Goal: Task Accomplishment & Management: Use online tool/utility

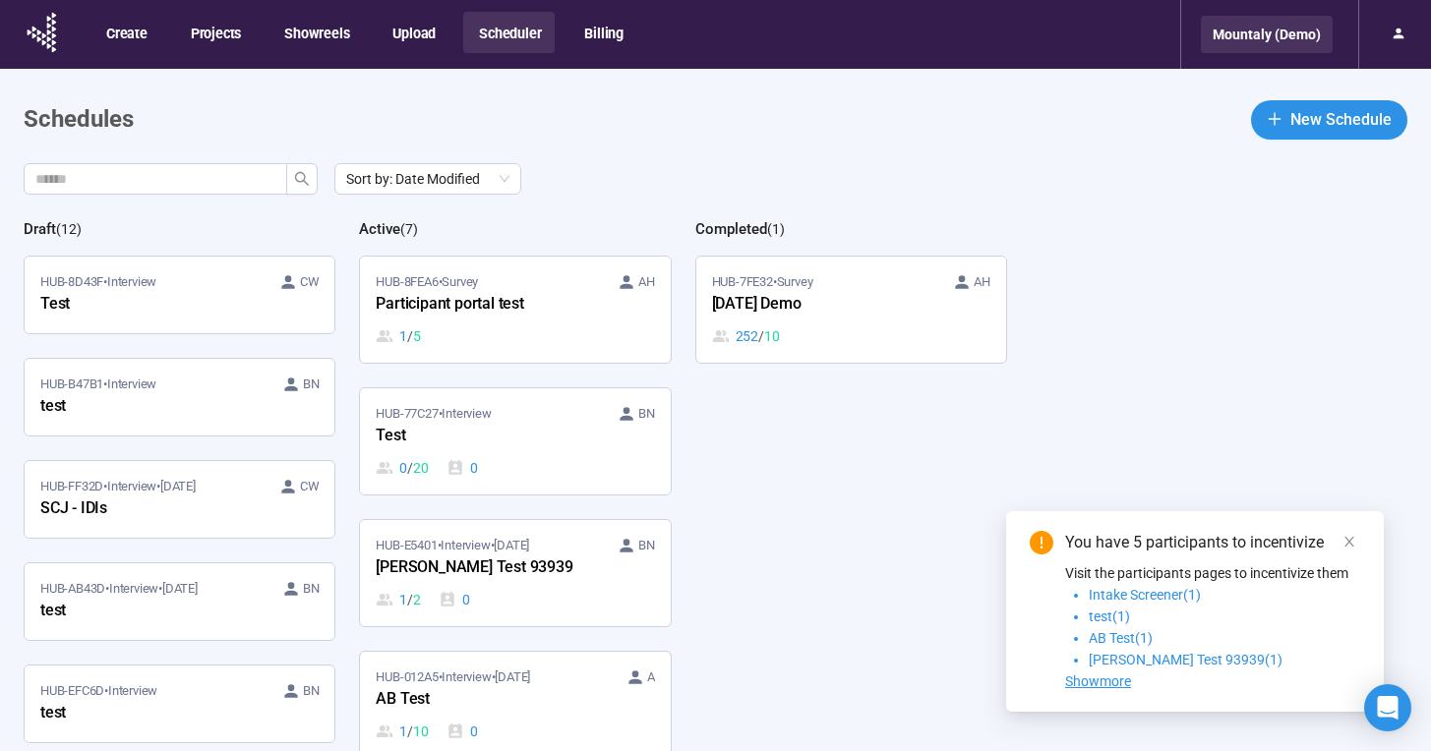
click at [1267, 27] on div "Mountaly (Demo)" at bounding box center [1267, 34] width 132 height 37
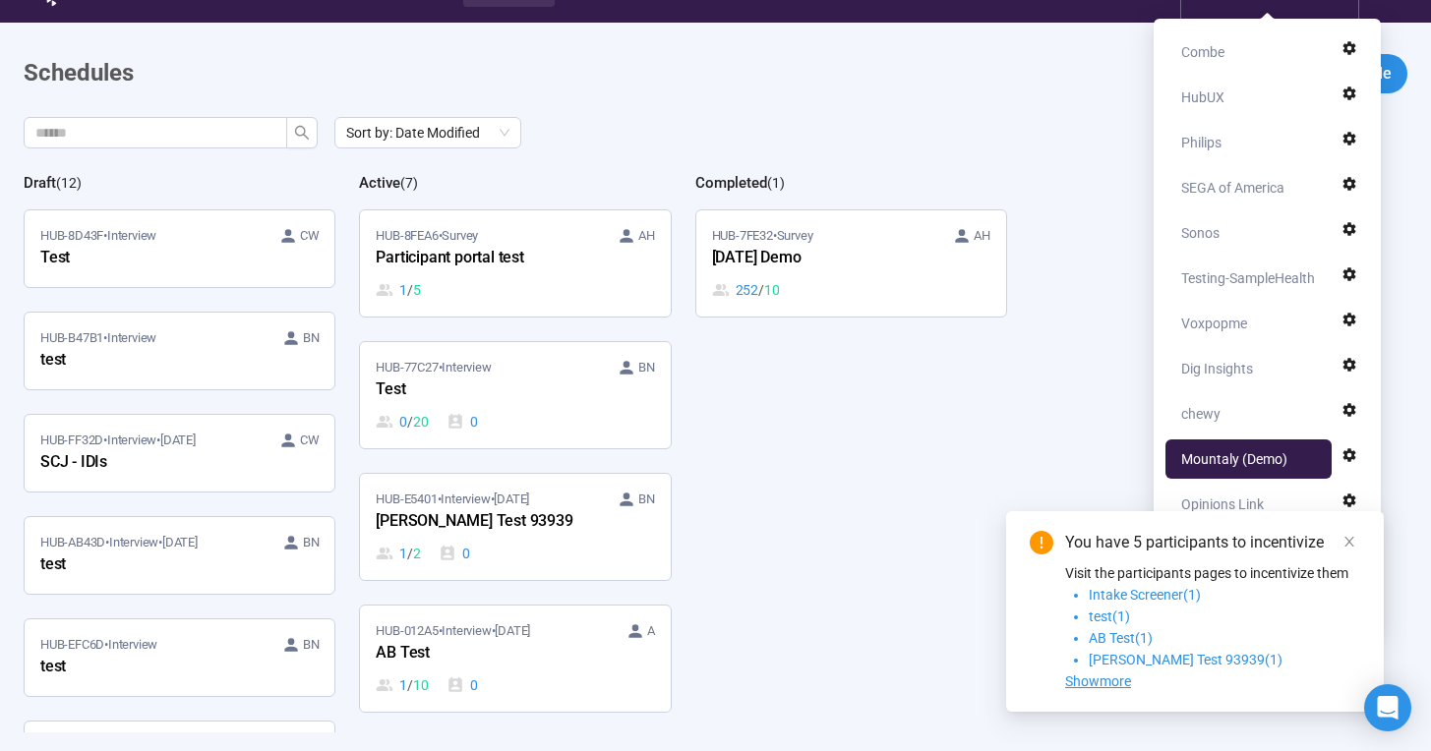
scroll to position [69, 0]
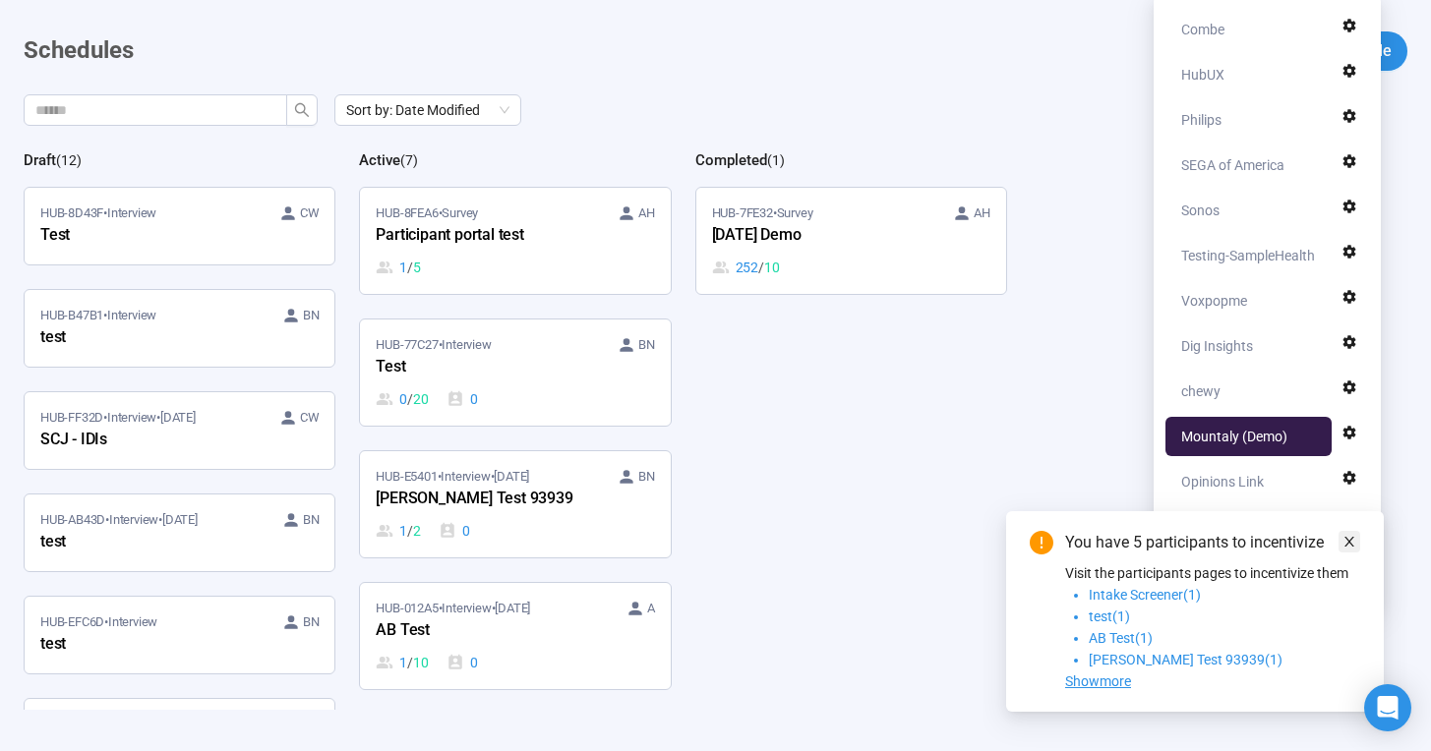
click at [1354, 537] on icon "close" at bounding box center [1350, 542] width 14 height 14
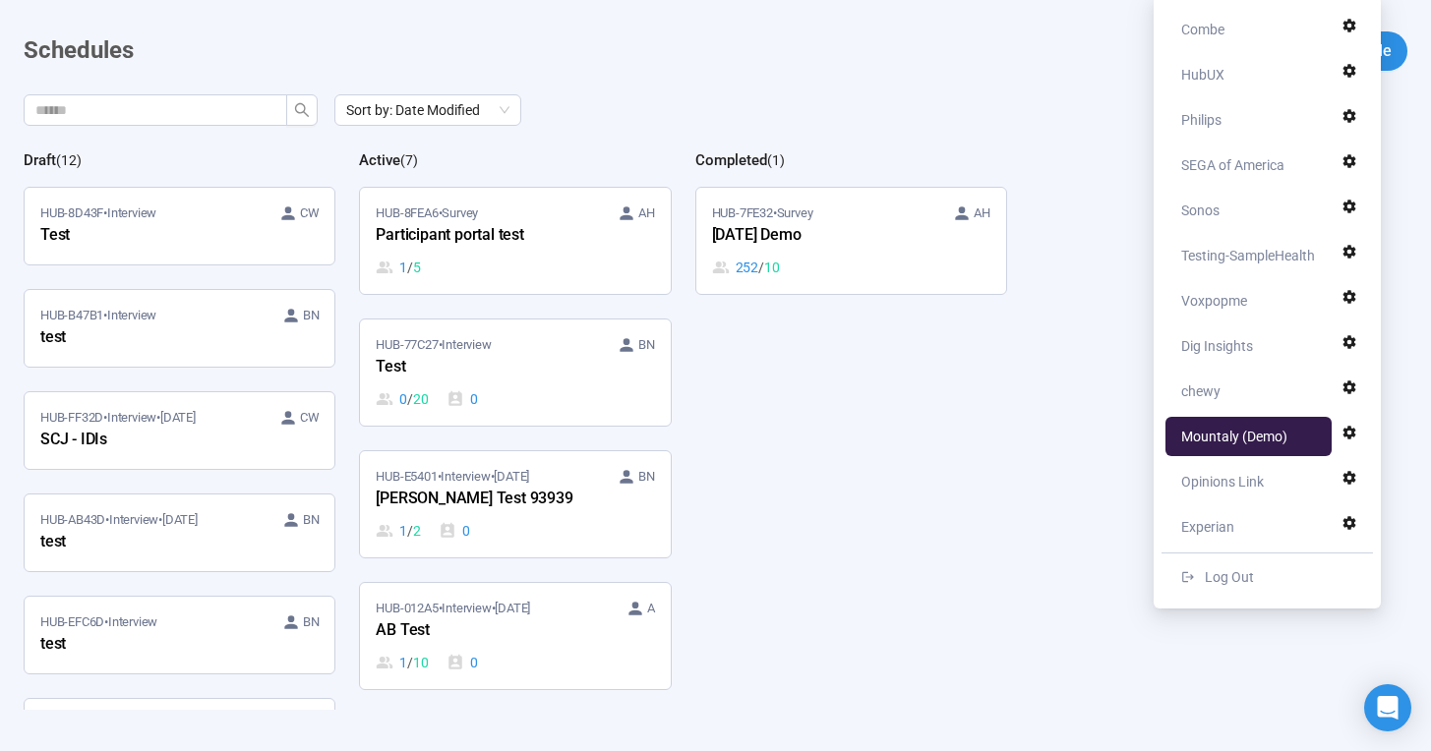
click at [993, 95] on div "Sort by: Date Modified" at bounding box center [728, 109] width 1408 height 31
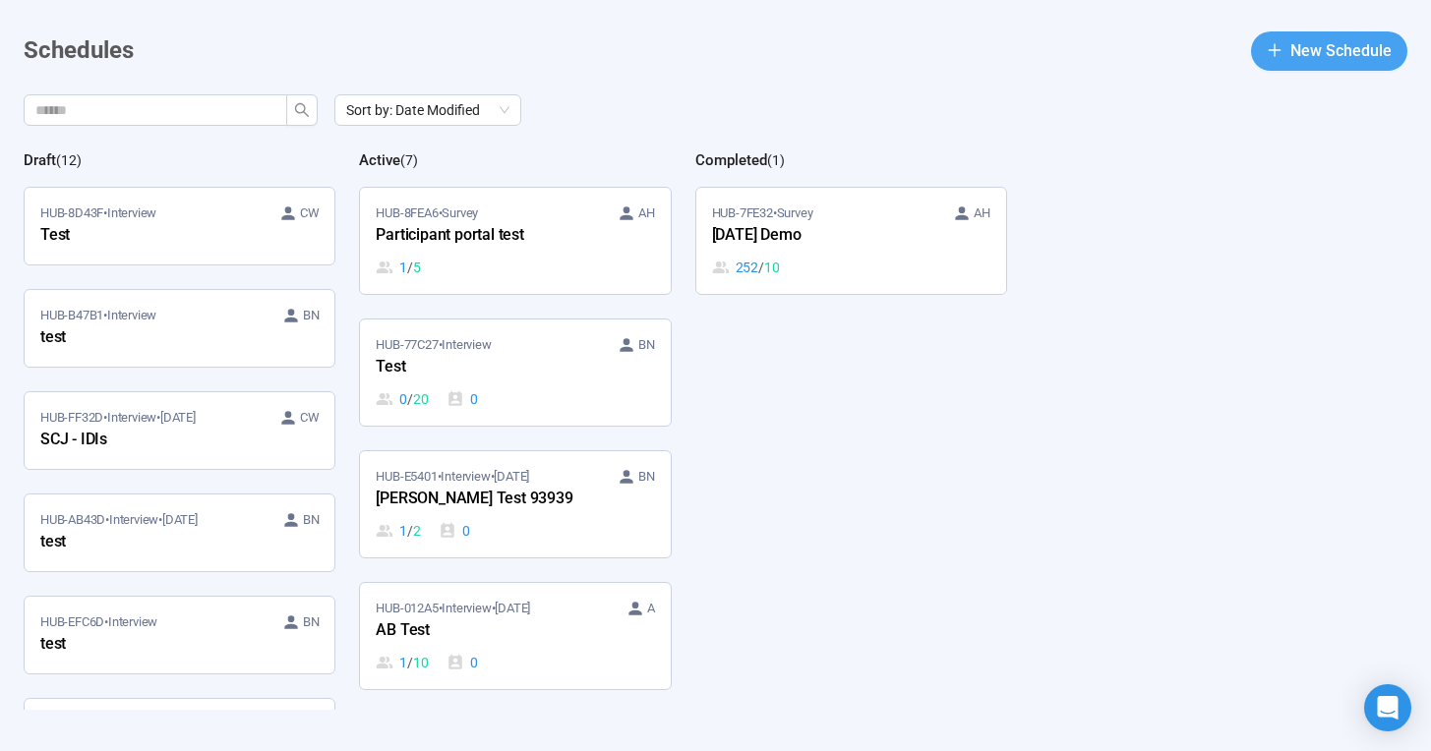
click at [1379, 42] on span "New Schedule" at bounding box center [1340, 50] width 101 height 25
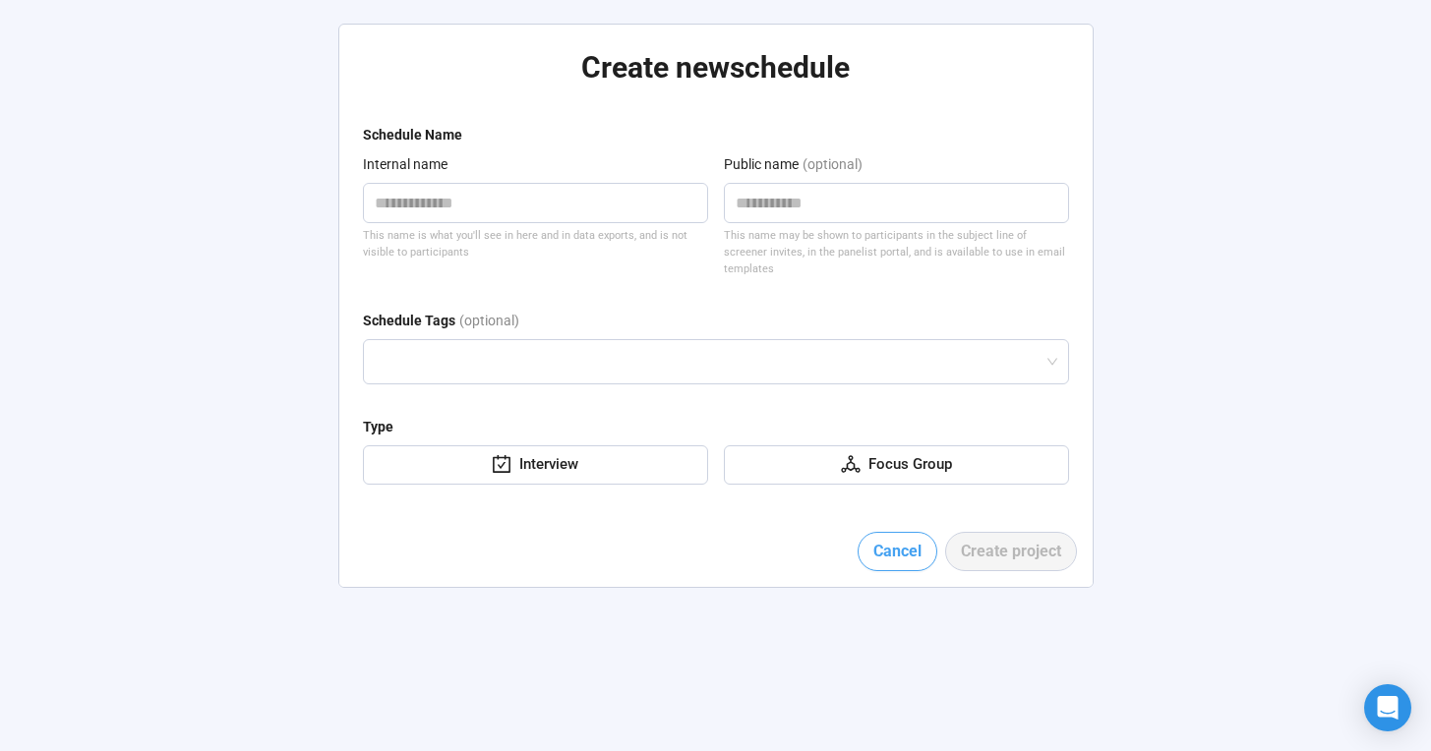
click at [897, 539] on span "Cancel" at bounding box center [897, 551] width 48 height 25
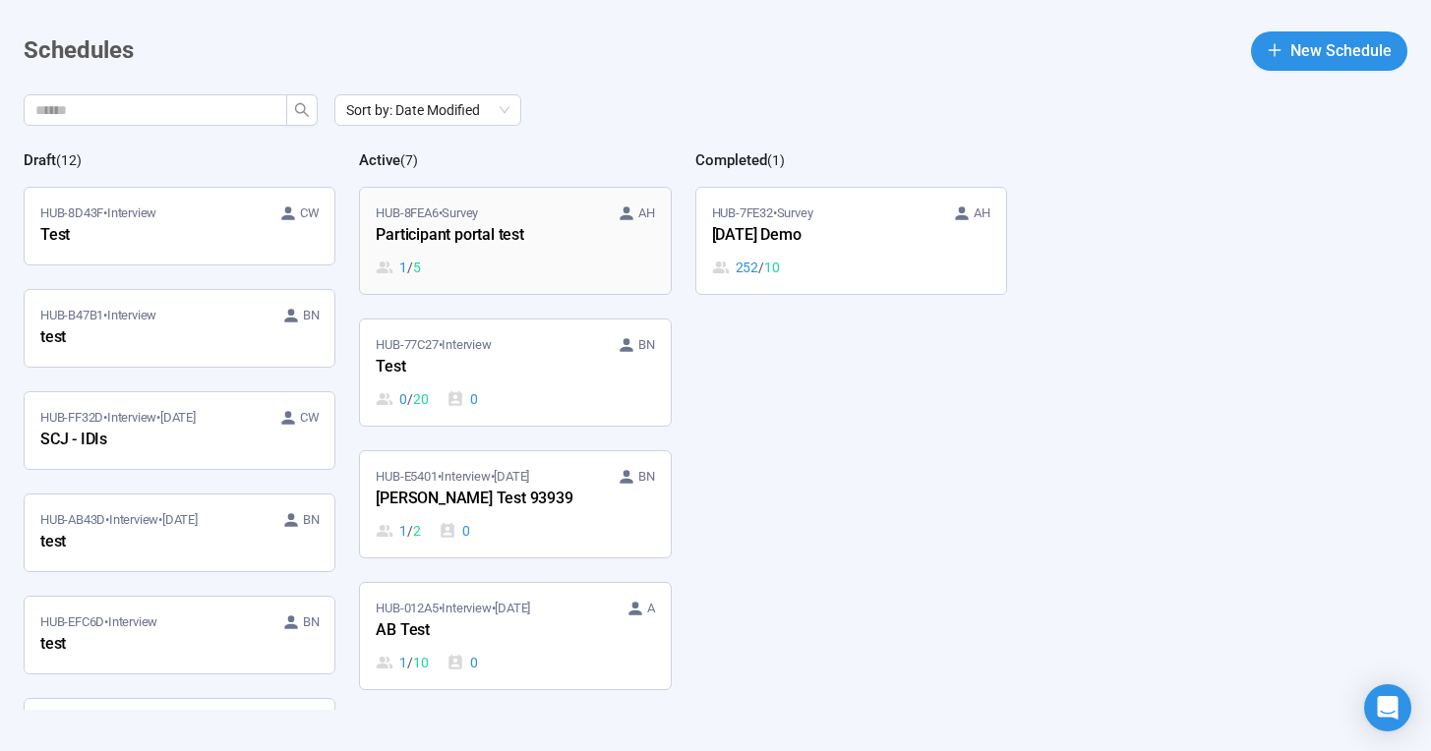
click at [505, 266] on div "1 / 5" at bounding box center [515, 268] width 278 height 22
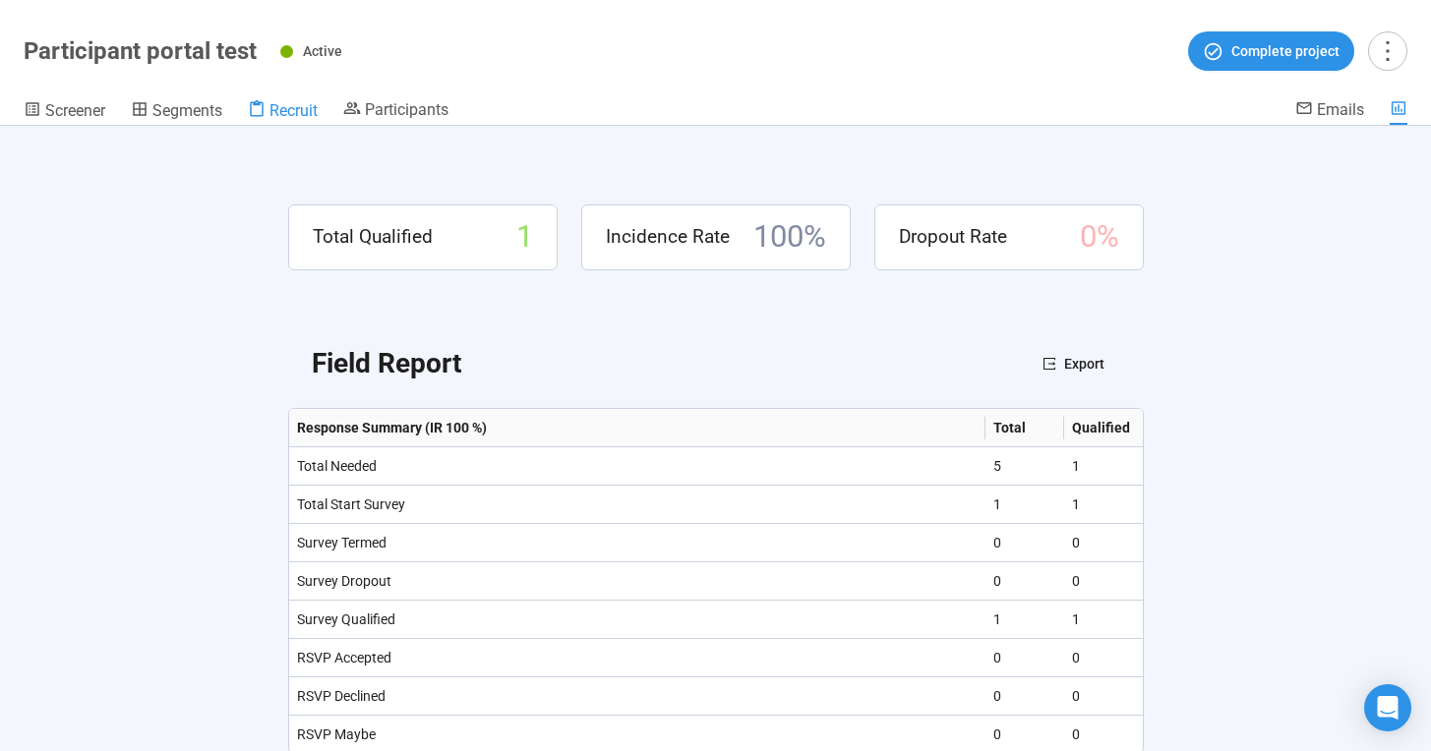
click at [289, 101] on span "Recruit" at bounding box center [294, 110] width 48 height 19
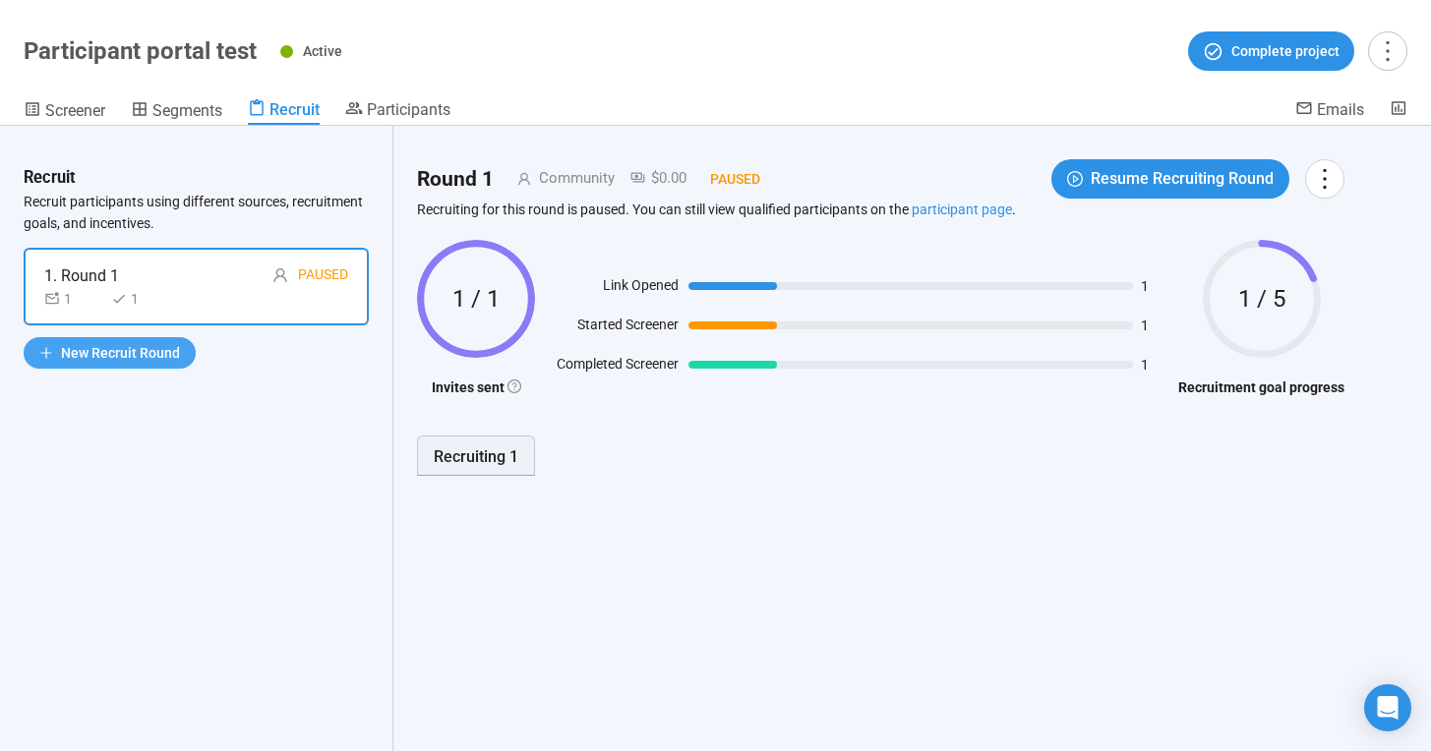
click at [91, 352] on span "New Recruit Round" at bounding box center [120, 353] width 119 height 22
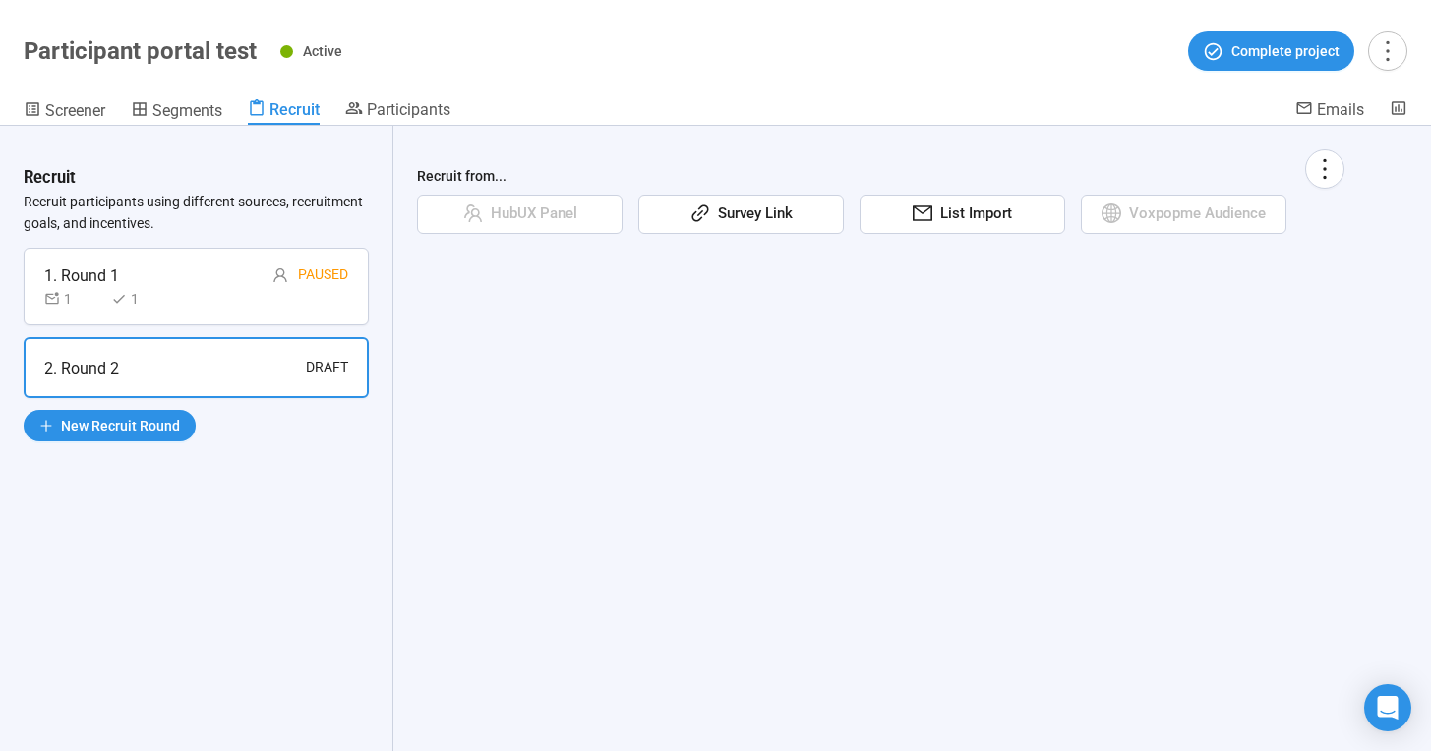
click at [958, 210] on span "List Import" at bounding box center [972, 215] width 80 height 24
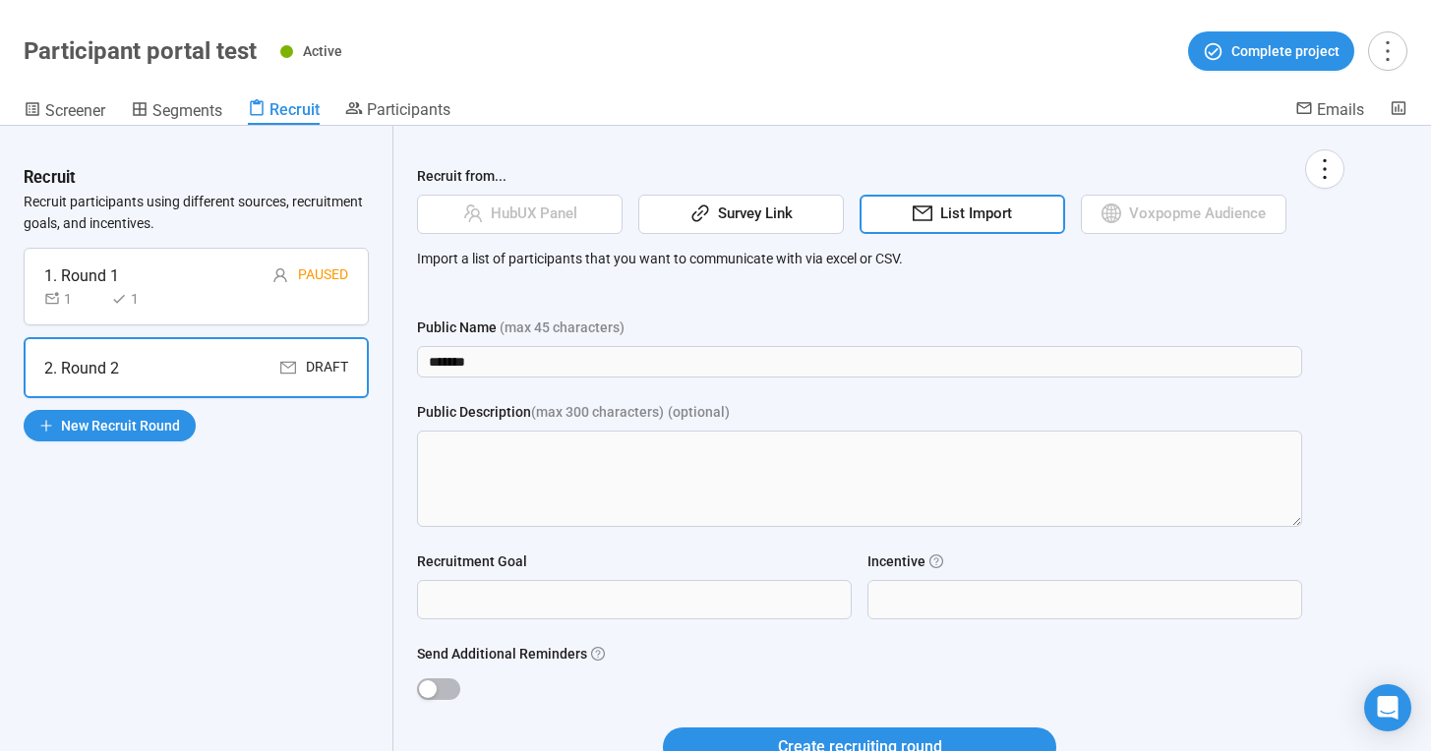
click at [466, 143] on div "Recruit from... HubUX Panel Survey Link List Import Voxpopme Audience Import a …" at bounding box center [880, 482] width 975 height 712
click at [49, 116] on span "Screener" at bounding box center [75, 110] width 60 height 19
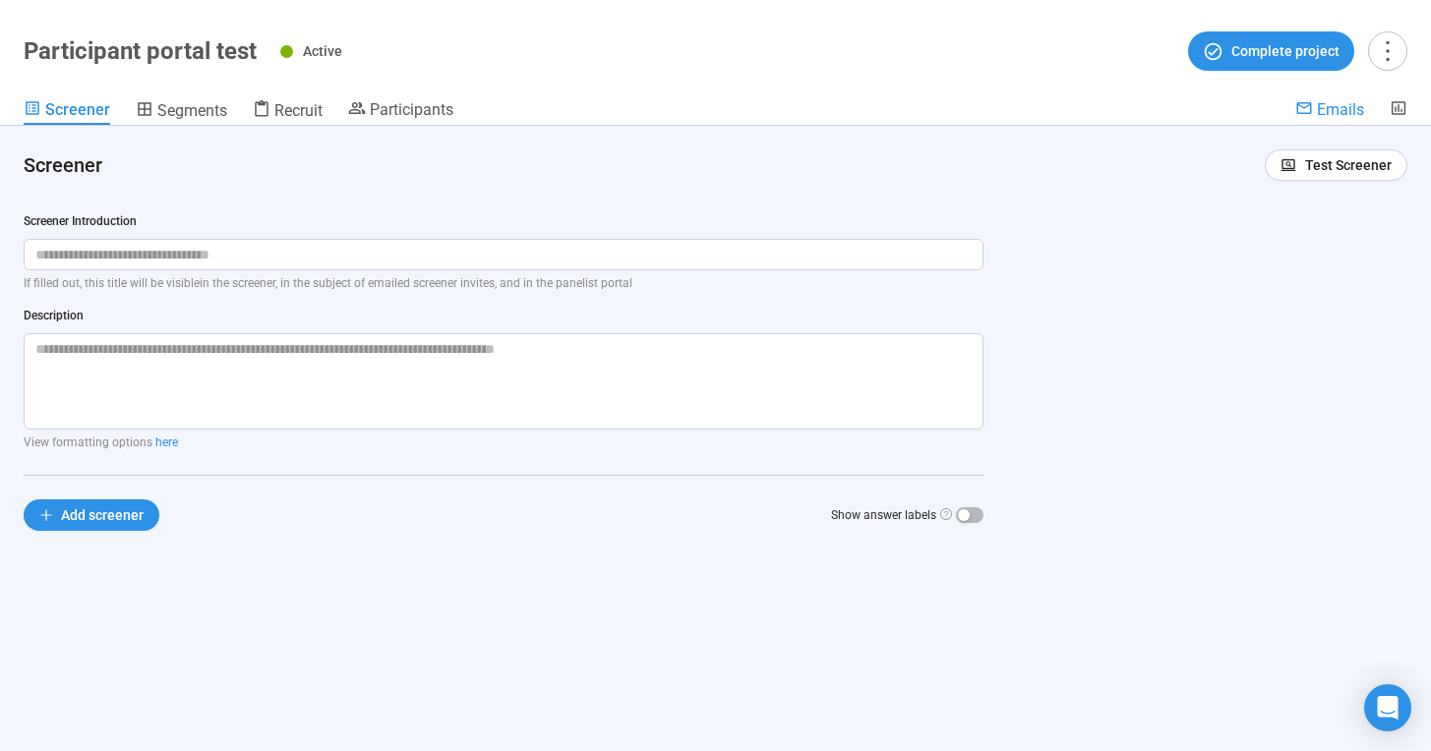
click at [1353, 107] on span "Emails" at bounding box center [1340, 109] width 47 height 19
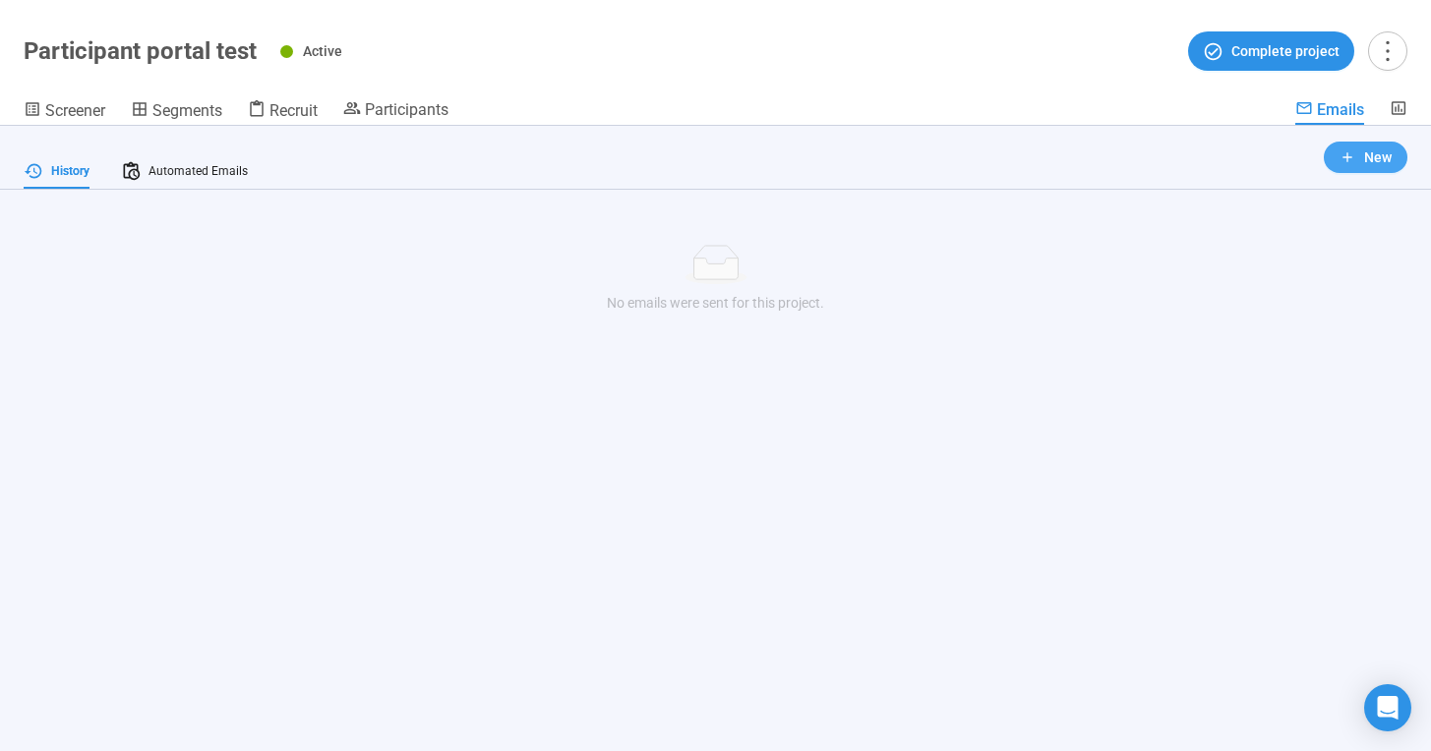
click at [1347, 146] on button "New" at bounding box center [1366, 157] width 84 height 31
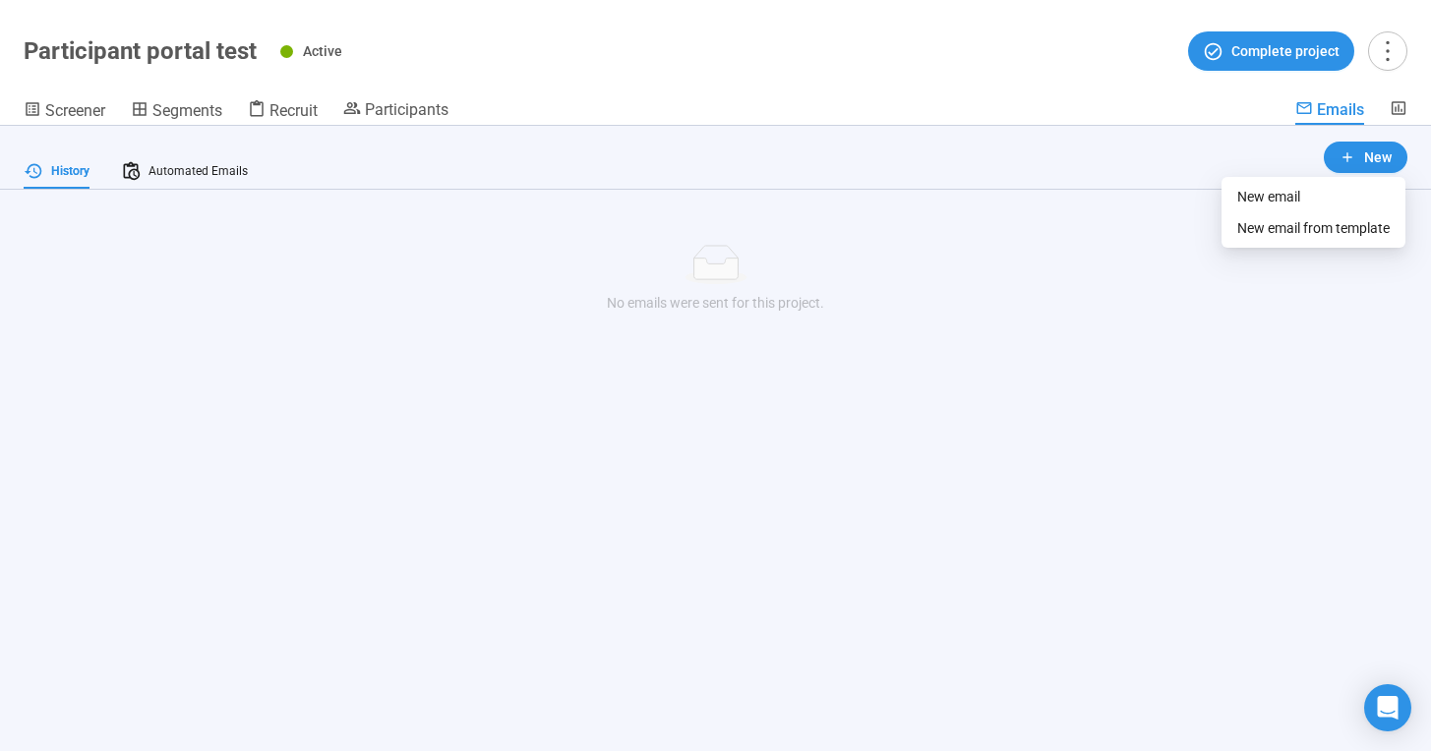
click at [1339, 179] on ul "New email New email from template" at bounding box center [1314, 212] width 184 height 71
click at [1335, 182] on li "New email" at bounding box center [1314, 196] width 176 height 31
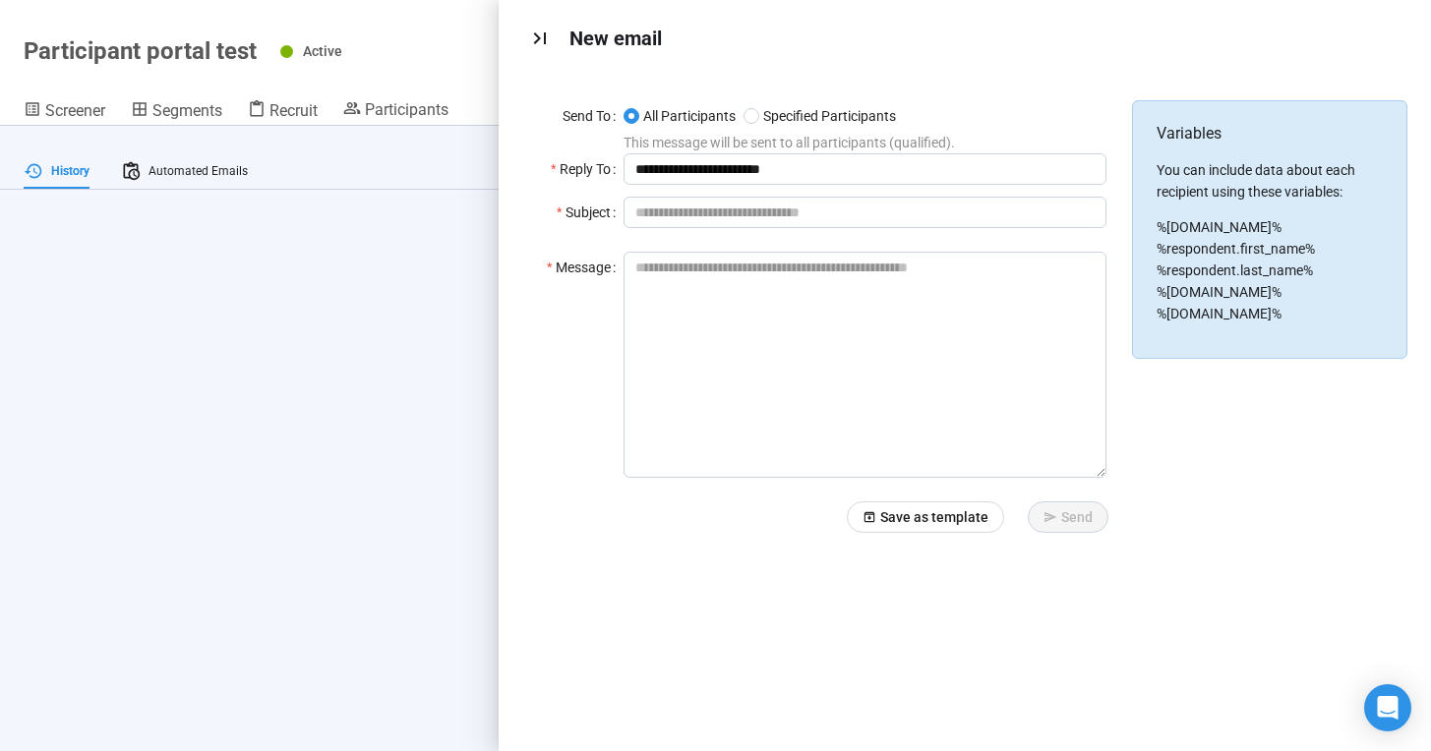
click at [290, 313] on div "No emails were sent for this project." at bounding box center [715, 303] width 1368 height 22
click at [540, 40] on icon "Close" at bounding box center [540, 39] width 24 height 24
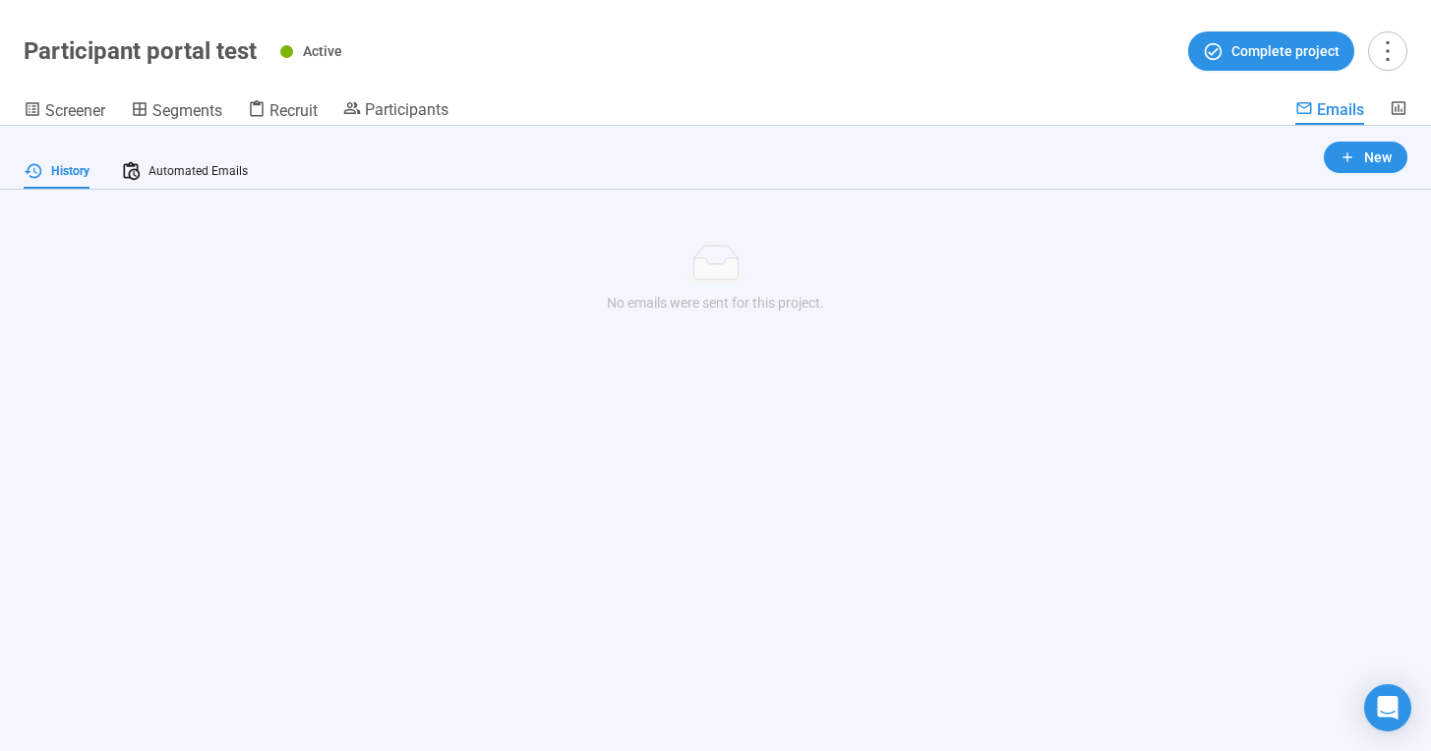
click at [1333, 106] on span "Emails" at bounding box center [1340, 109] width 47 height 19
click at [68, 112] on span "Screener" at bounding box center [75, 110] width 60 height 19
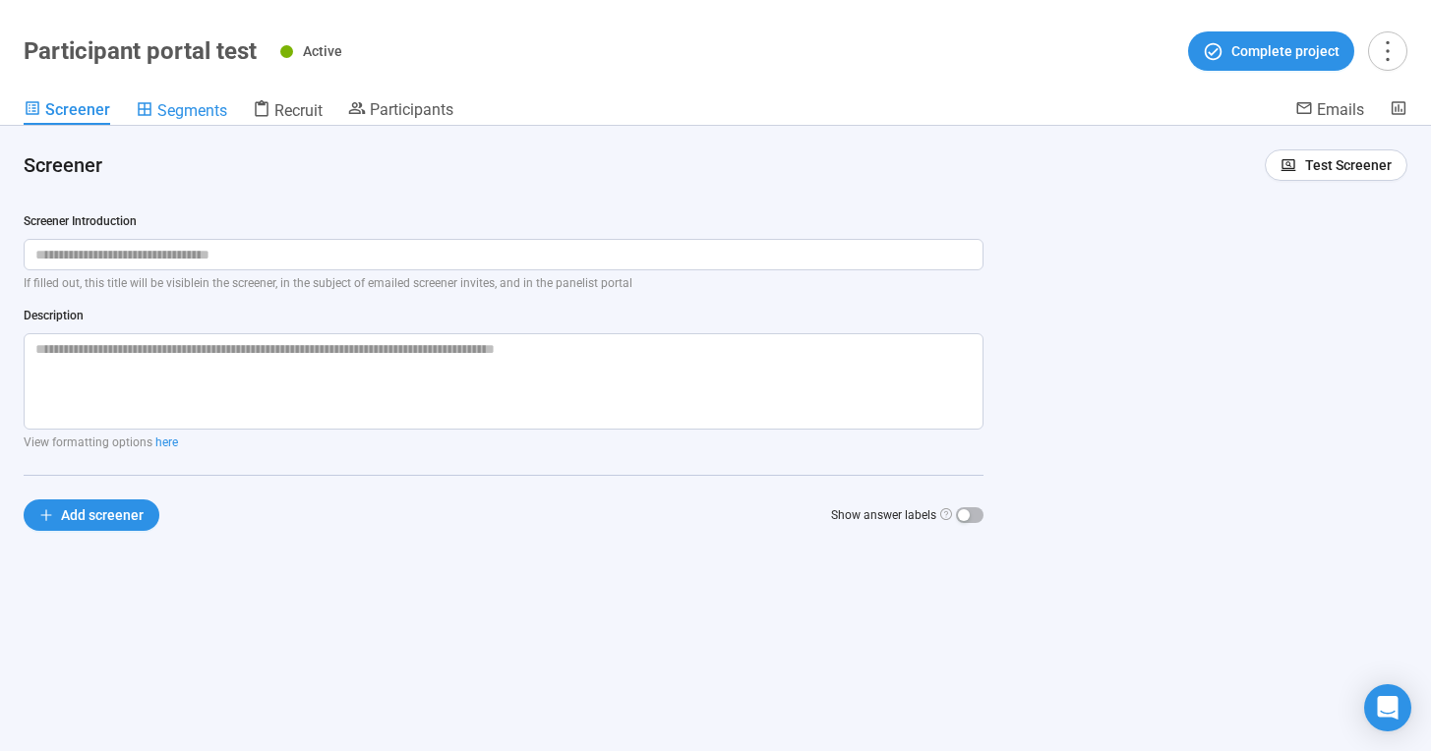
click at [203, 119] on span "Segments" at bounding box center [192, 110] width 70 height 19
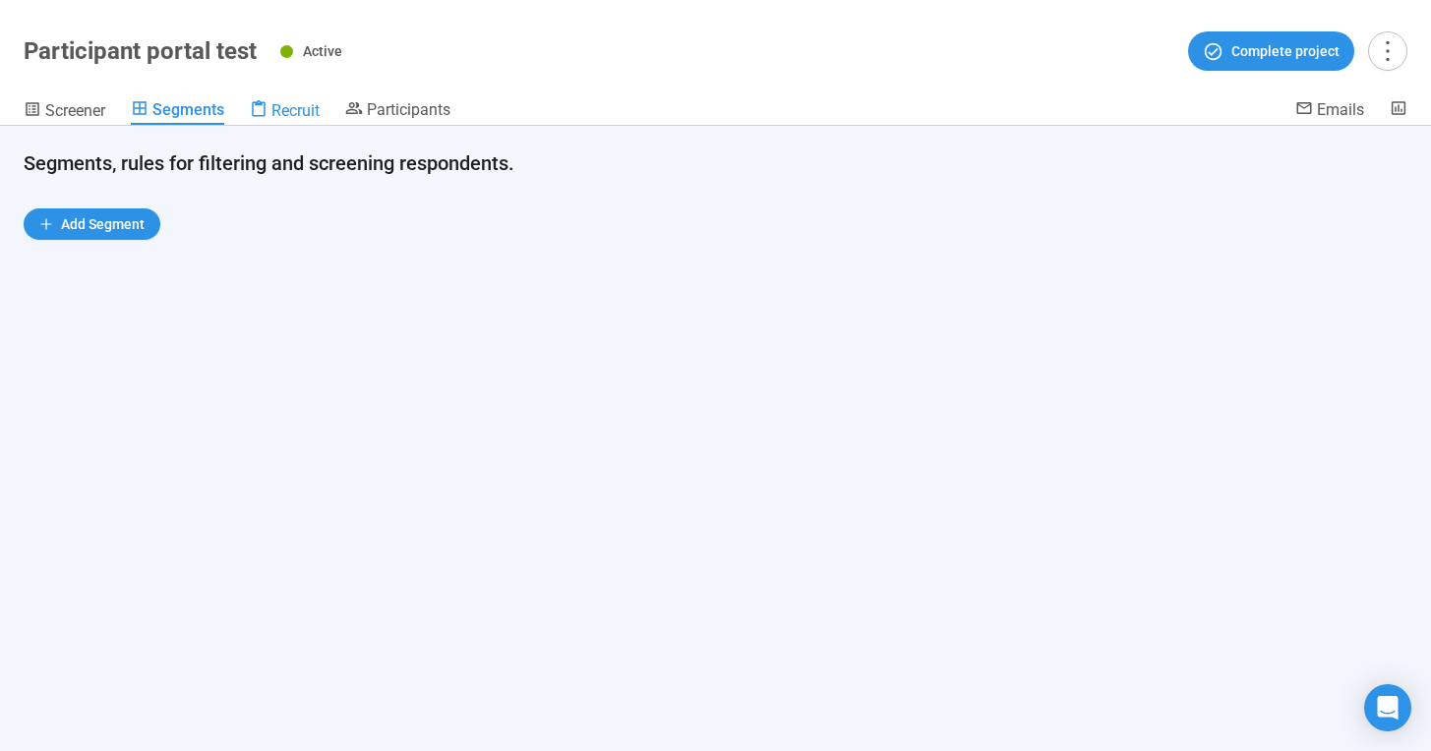
click at [269, 114] on div "Recruit" at bounding box center [285, 110] width 70 height 20
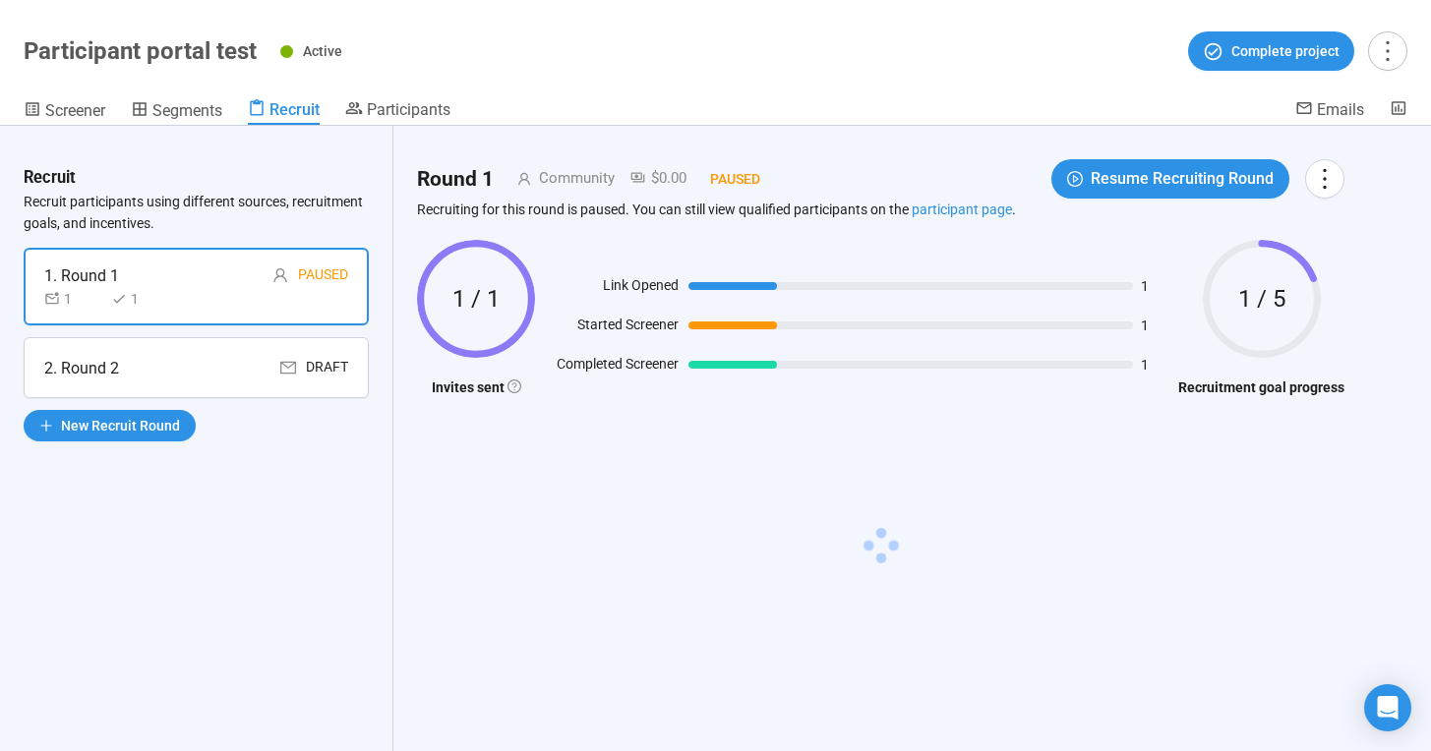
click at [12, 116] on header "Participant portal test Active Complete project Screener Segments Recruit Parti…" at bounding box center [715, 63] width 1431 height 126
click at [32, 109] on icon at bounding box center [33, 109] width 14 height 14
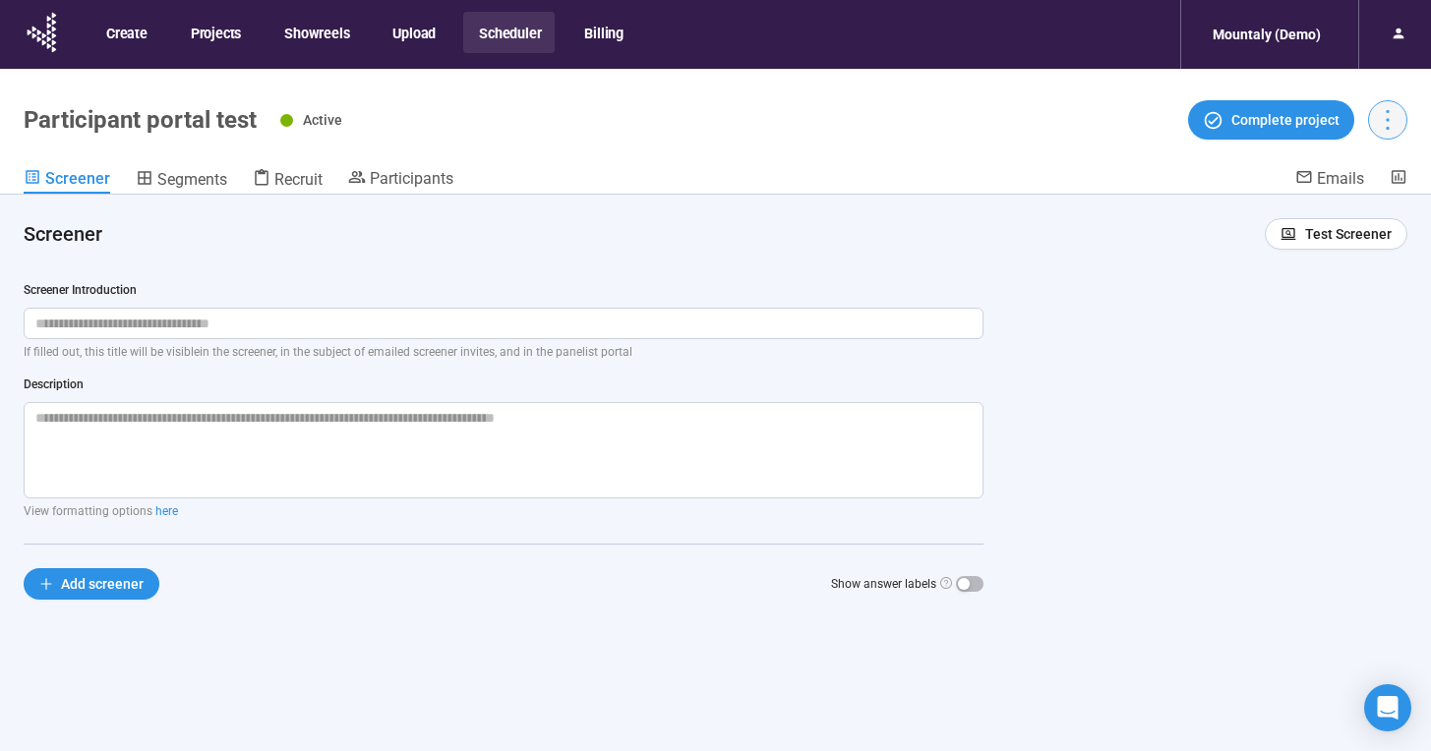
click at [1384, 120] on icon "more" at bounding box center [1387, 119] width 27 height 27
click at [991, 120] on div "Active Complete project" at bounding box center [843, 119] width 1127 height 39
click at [529, 31] on button "Scheduler" at bounding box center [508, 32] width 91 height 41
